Goal: Information Seeking & Learning: Understand process/instructions

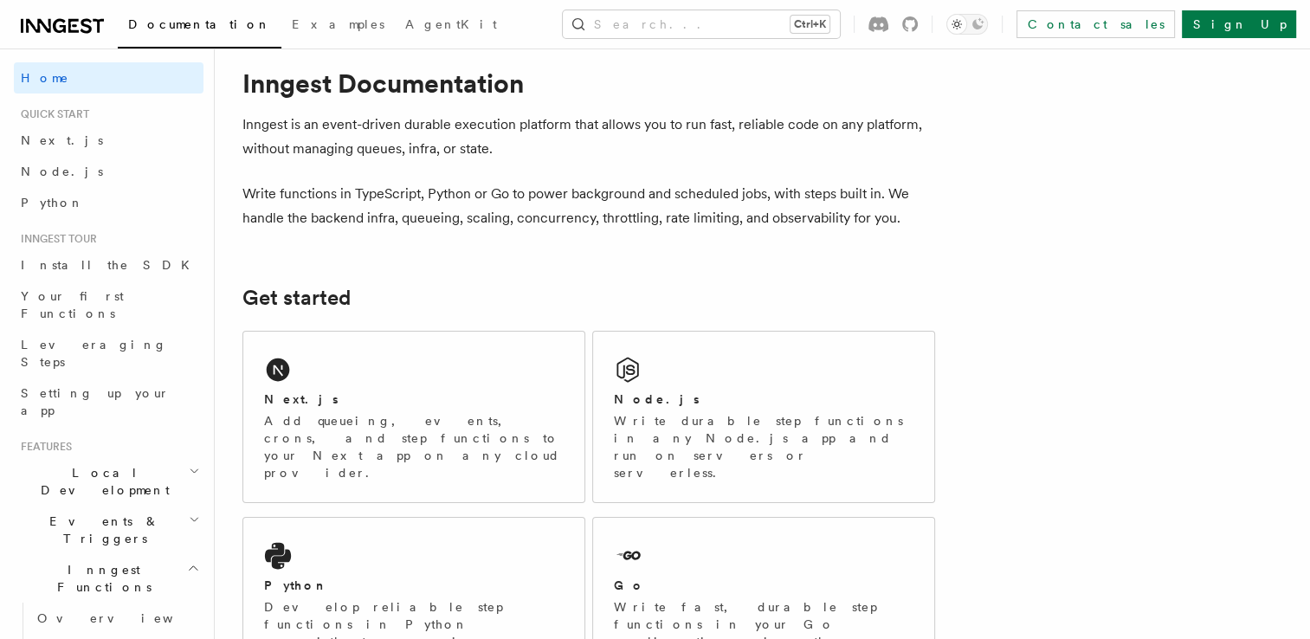
scroll to position [28, 0]
click at [352, 197] on p "Write functions in TypeScript, Python or Go to power background and scheduled j…" at bounding box center [588, 208] width 693 height 48
click at [59, 148] on link "Next.js" at bounding box center [109, 140] width 190 height 31
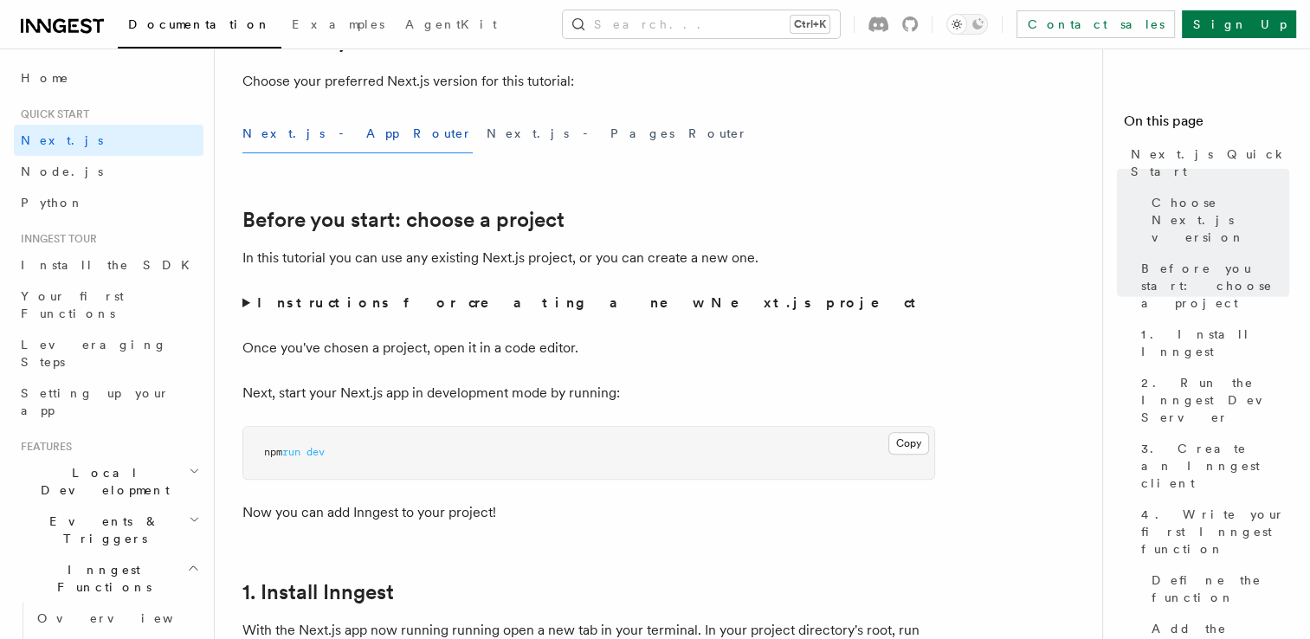
scroll to position [455, 0]
click at [487, 133] on button "Next.js - Pages Router" at bounding box center [618, 132] width 262 height 39
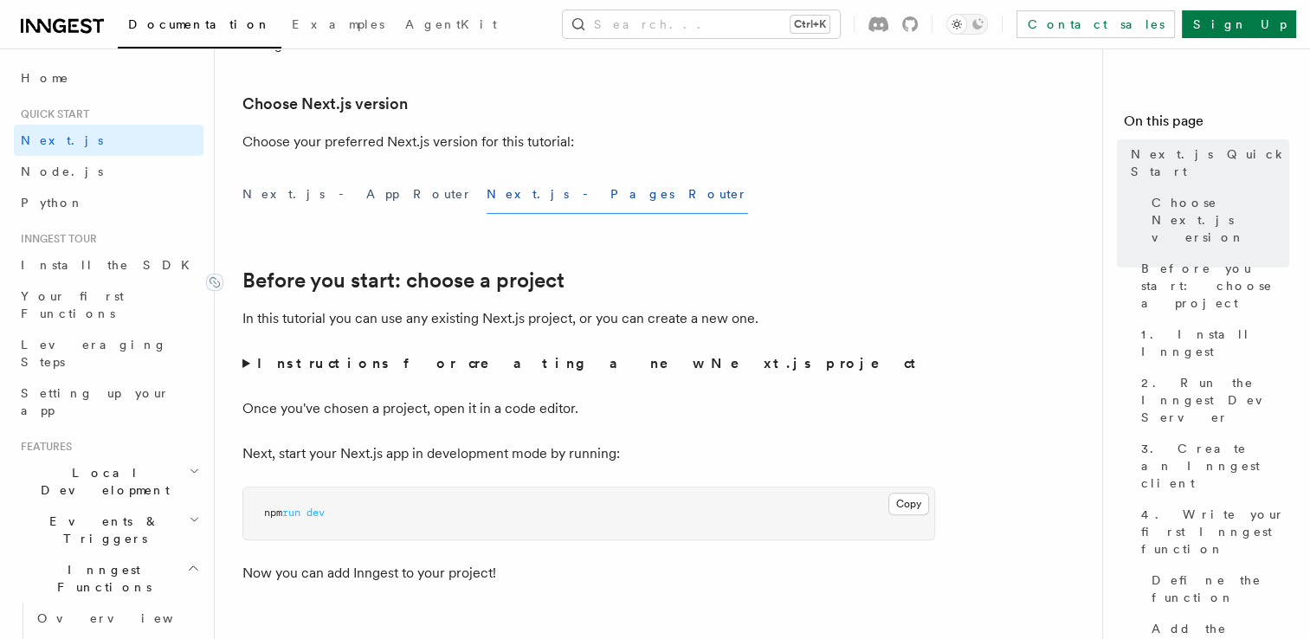
scroll to position [399, 0]
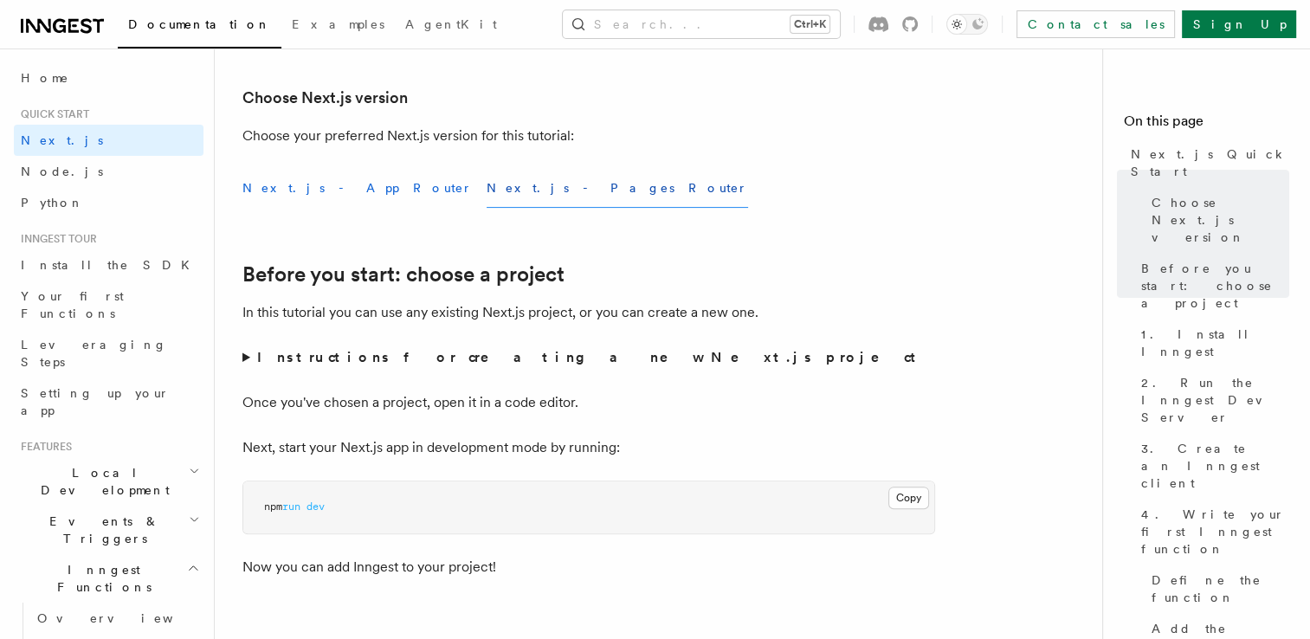
click at [311, 192] on button "Next.js - App Router" at bounding box center [357, 188] width 230 height 39
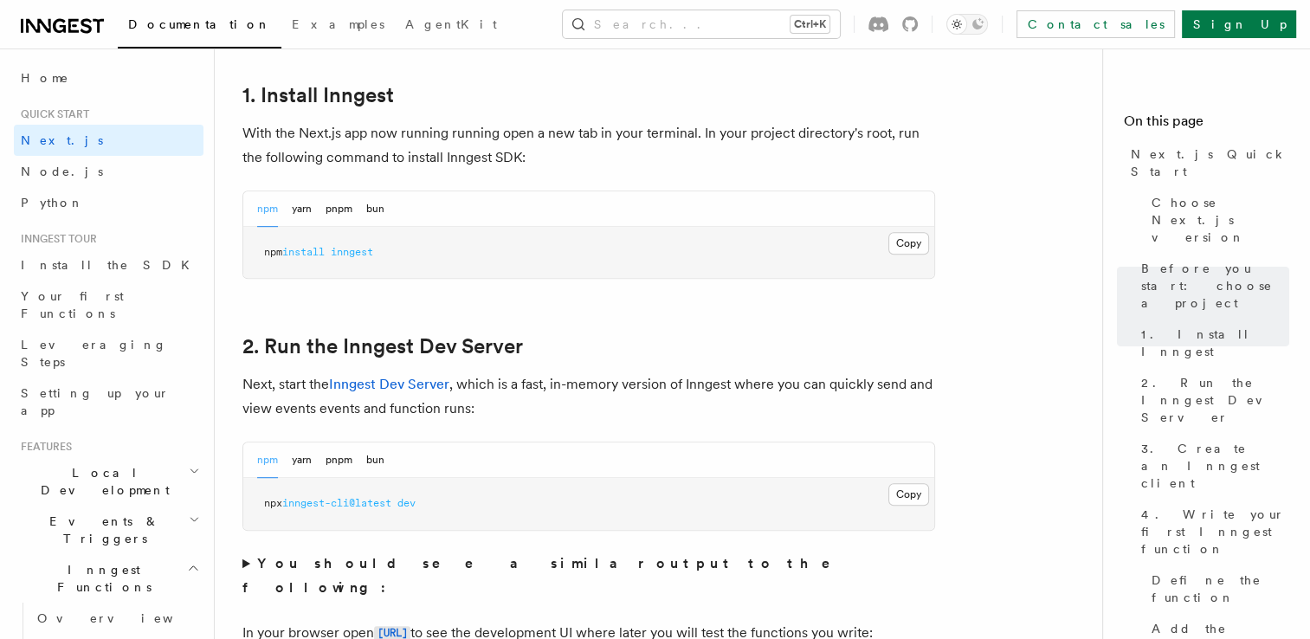
scroll to position [952, 0]
click at [915, 236] on button "Copy Copied" at bounding box center [909, 242] width 41 height 23
click at [901, 497] on button "Copy Copied" at bounding box center [909, 493] width 41 height 23
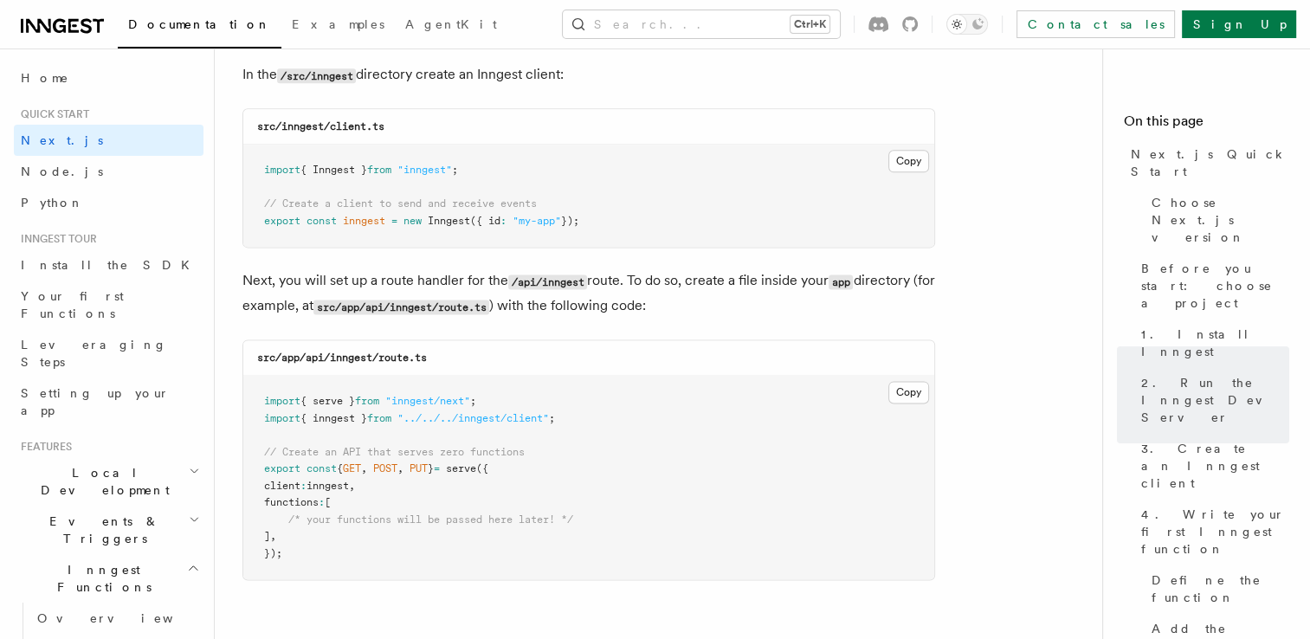
scroll to position [2230, 0]
click at [914, 168] on button "Copy Copied" at bounding box center [909, 162] width 41 height 23
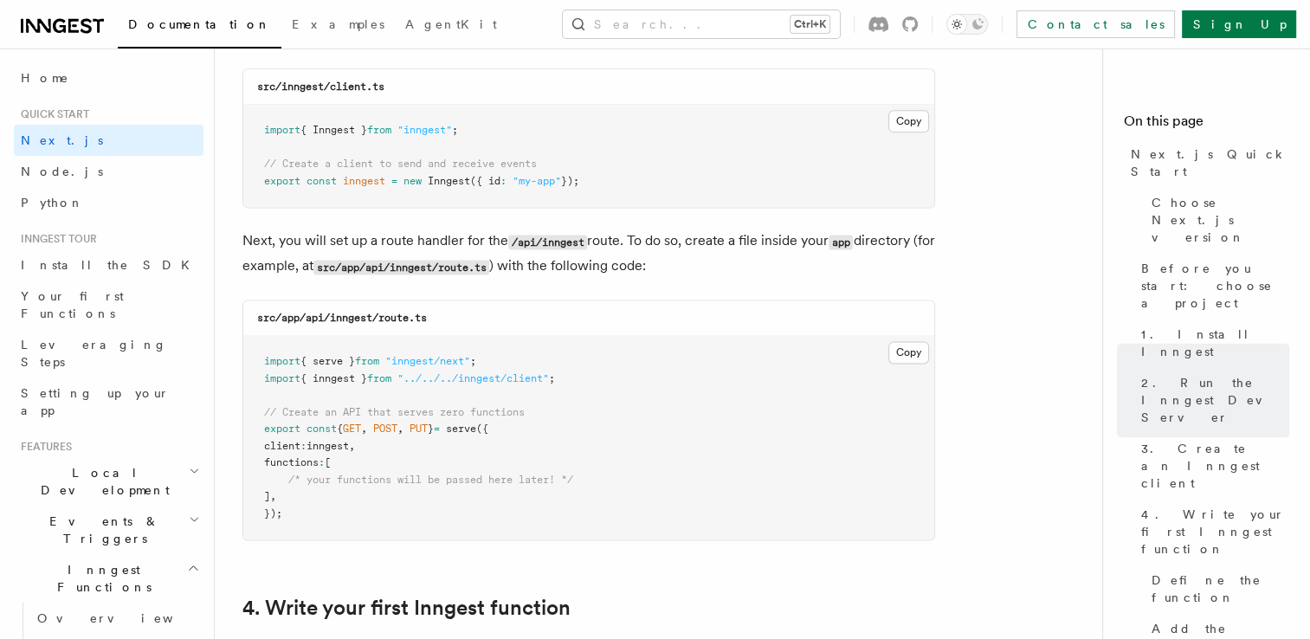
scroll to position [2274, 0]
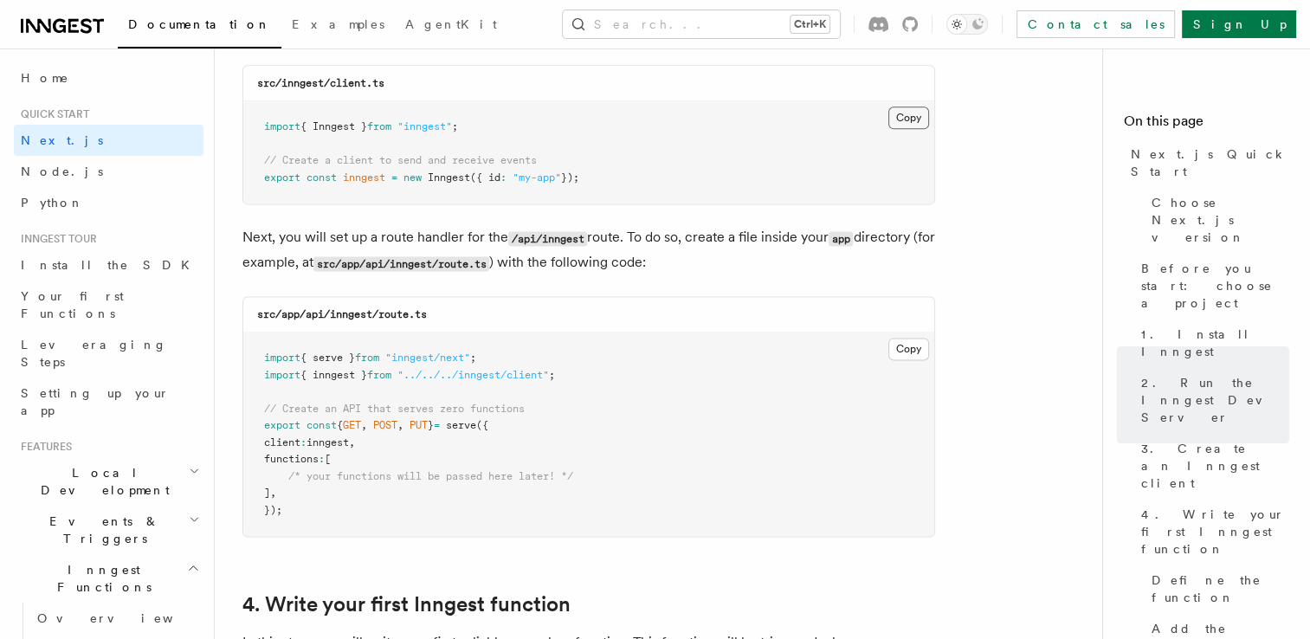
click at [916, 126] on button "Copy Copied" at bounding box center [909, 118] width 41 height 23
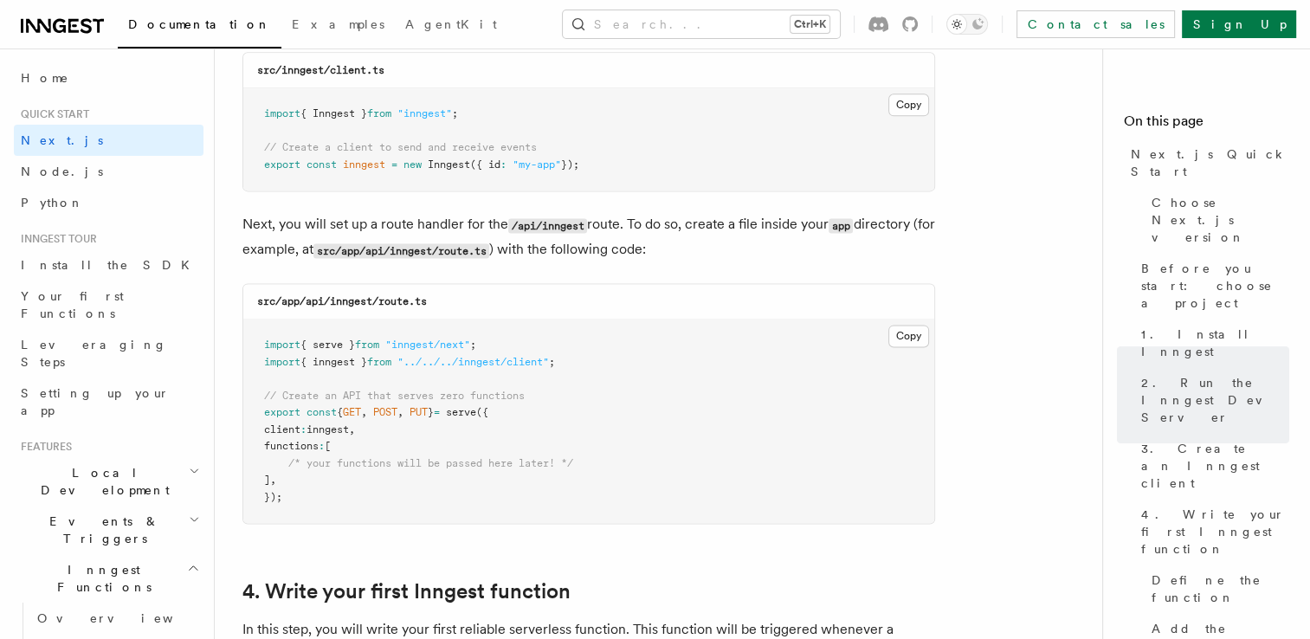
scroll to position [2288, 0]
click at [908, 337] on button "Copy Copied" at bounding box center [909, 335] width 41 height 23
